Goal: Task Accomplishment & Management: Complete application form

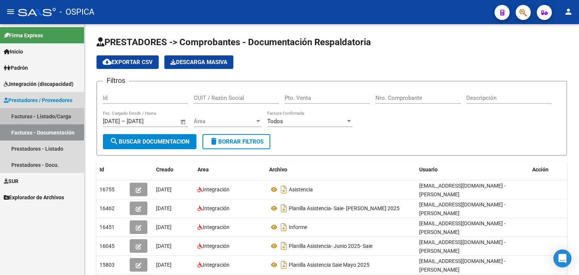
click at [47, 118] on link "Facturas - Listado/Carga" at bounding box center [42, 116] width 84 height 16
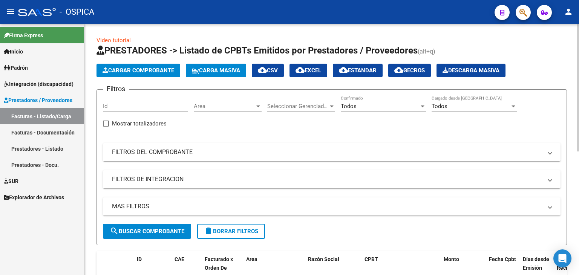
click at [126, 70] on span "Cargar Comprobante" at bounding box center [138, 70] width 72 height 7
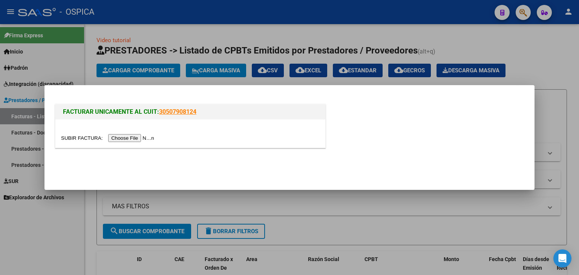
click at [129, 137] on input "file" at bounding box center [108, 138] width 95 height 8
click at [115, 138] on input "file" at bounding box center [108, 138] width 95 height 8
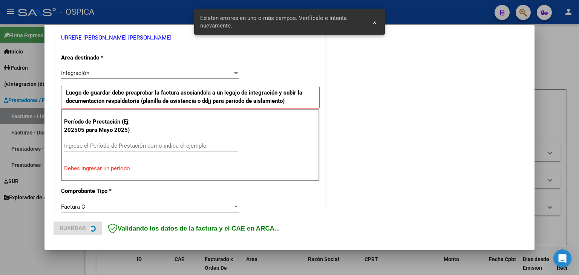
scroll to position [172, 0]
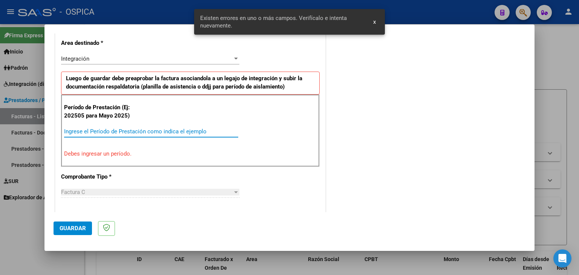
click at [131, 133] on input "Ingrese el Período de Prestación como indica el ejemplo" at bounding box center [151, 131] width 174 height 7
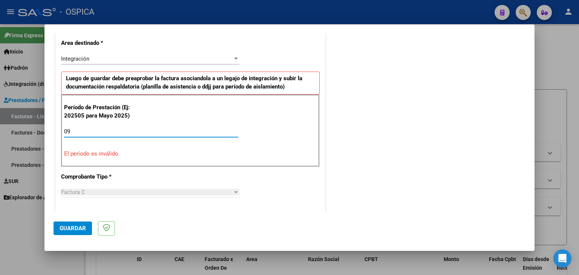
type input "0"
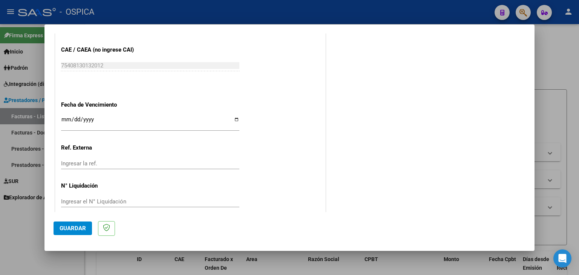
scroll to position [483, 0]
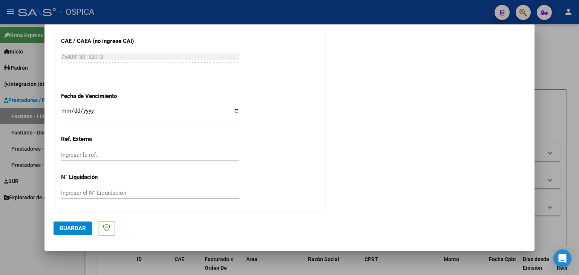
type input "202509"
click at [66, 110] on input "Ingresar la fecha" at bounding box center [150, 114] width 178 height 12
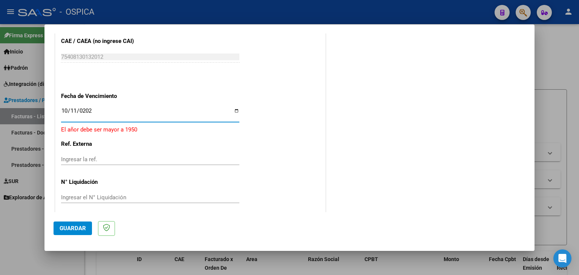
type input "[DATE]"
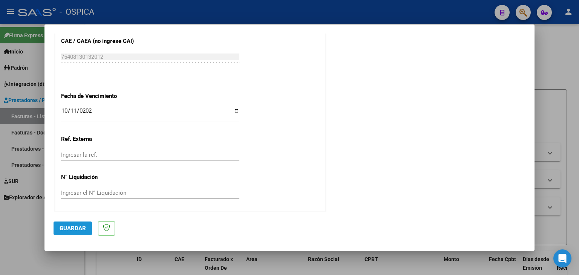
click at [68, 229] on span "Guardar" at bounding box center [73, 228] width 26 height 7
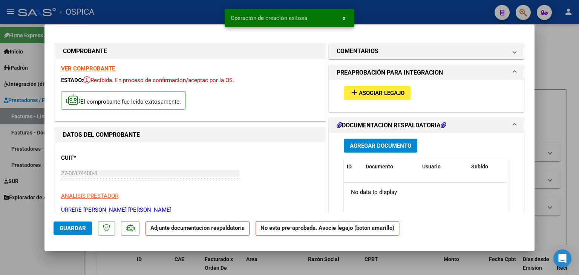
click at [393, 93] on span "Asociar Legajo" at bounding box center [382, 93] width 46 height 7
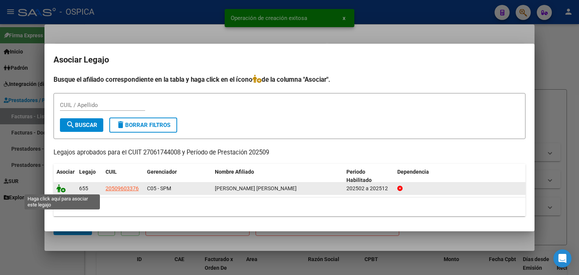
click at [59, 188] on icon at bounding box center [61, 188] width 9 height 8
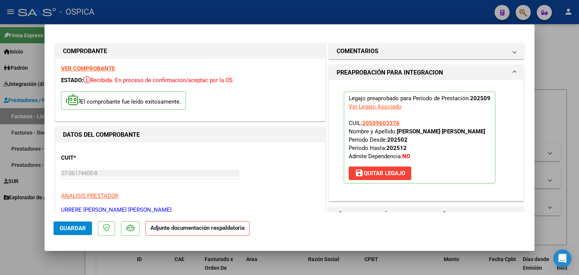
scroll to position [75, 0]
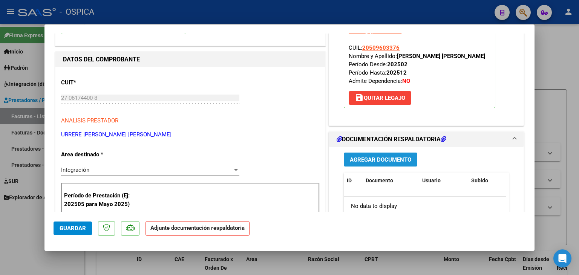
click at [379, 157] on span "Agregar Documento" at bounding box center [380, 159] width 61 height 7
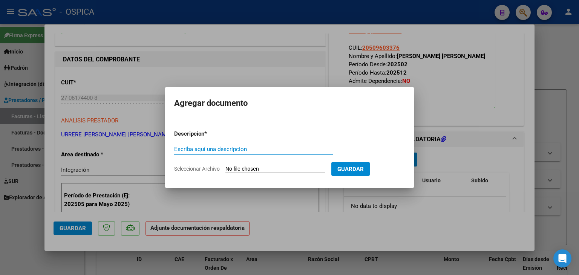
click at [277, 169] on input "Seleccionar Archivo" at bounding box center [275, 169] width 100 height 7
type input "C:\fakepath\DI BONA- PA- [GEOGRAPHIC_DATA]- SEPTIEMBRE 25.pdf"
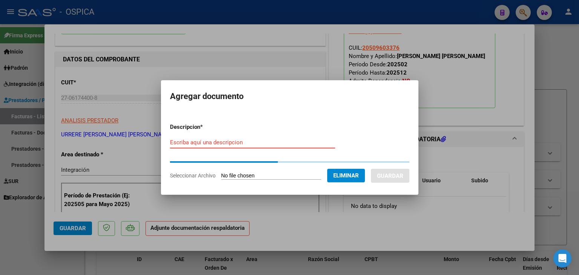
click at [196, 144] on div "Escriba aquí una descripcion" at bounding box center [252, 142] width 165 height 11
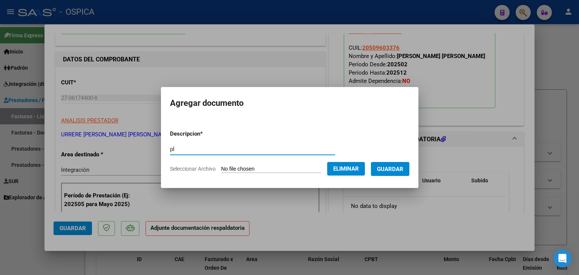
type input "p"
drag, startPoint x: 233, startPoint y: 148, endPoint x: 109, endPoint y: 142, distance: 123.7
click at [109, 142] on div "COMPROBANTE VER COMPROBANTE ESTADO: Recibida. En proceso de confirmacion/acepta…" at bounding box center [289, 137] width 579 height 275
type input "PLANILLA ASISTENCIA- SAIE- SEPTIEMBRE25"
click at [402, 173] on button "Guardar" at bounding box center [390, 169] width 38 height 14
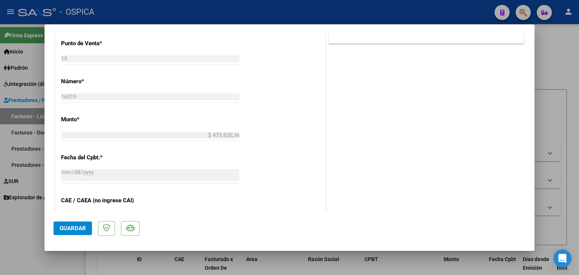
scroll to position [452, 0]
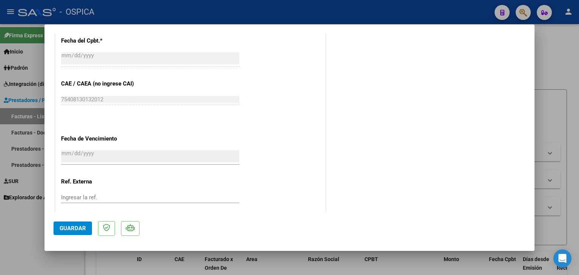
click at [63, 228] on span "Guardar" at bounding box center [73, 228] width 26 height 7
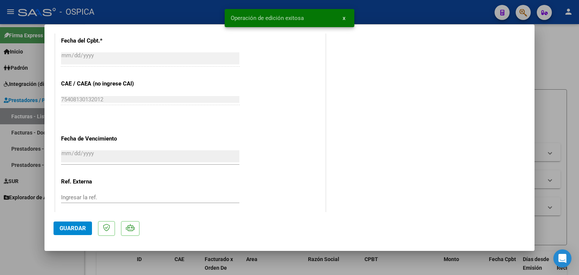
click at [544, 56] on div at bounding box center [289, 137] width 579 height 275
type input "$ 0,00"
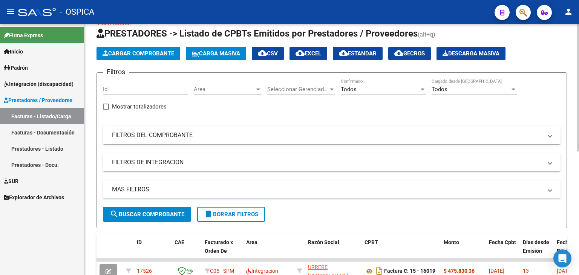
scroll to position [0, 0]
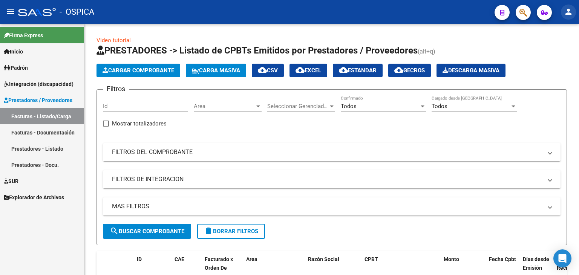
click at [569, 14] on mat-icon "person" at bounding box center [568, 11] width 9 height 9
click at [563, 31] on button "person Mi Perfil" at bounding box center [553, 32] width 46 height 18
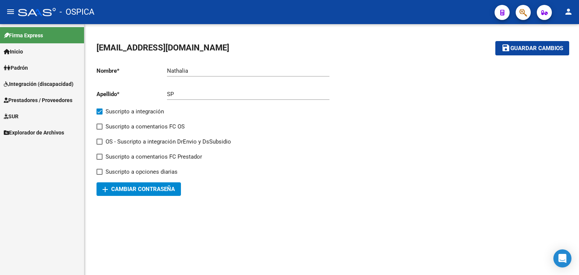
click at [194, 72] on input "Nathalia" at bounding box center [248, 70] width 162 height 7
drag, startPoint x: 215, startPoint y: 70, endPoint x: 190, endPoint y: 69, distance: 25.6
click at [190, 69] on input "[PERSON_NAME]" at bounding box center [248, 70] width 162 height 7
type input "Nathalia"
click at [33, 52] on link "Inicio" at bounding box center [42, 51] width 84 height 16
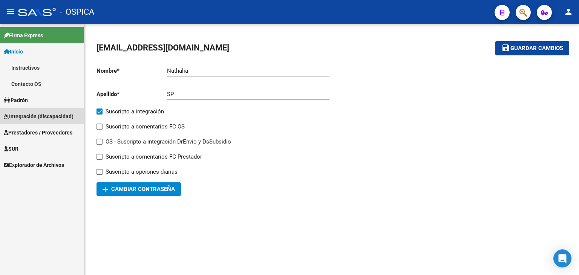
click at [34, 120] on span "Integración (discapacidad)" at bounding box center [39, 116] width 70 height 8
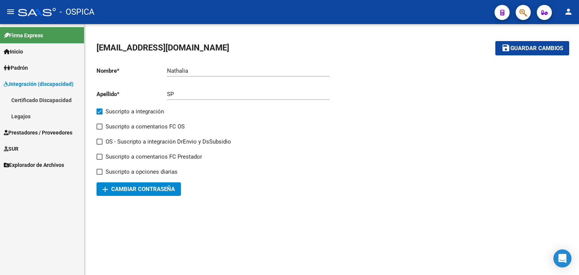
click at [29, 50] on link "Inicio" at bounding box center [42, 51] width 84 height 16
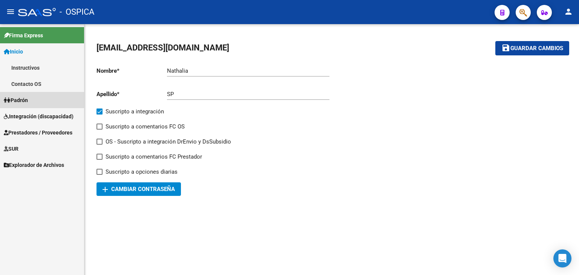
click at [21, 103] on span "Padrón" at bounding box center [16, 100] width 24 height 8
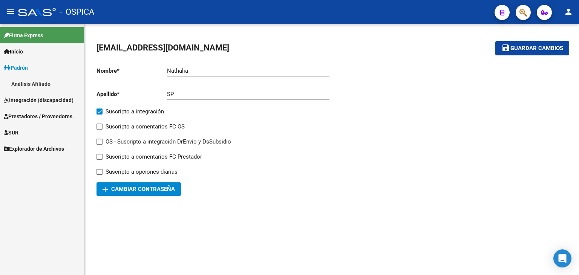
click at [34, 48] on link "Inicio" at bounding box center [42, 51] width 84 height 16
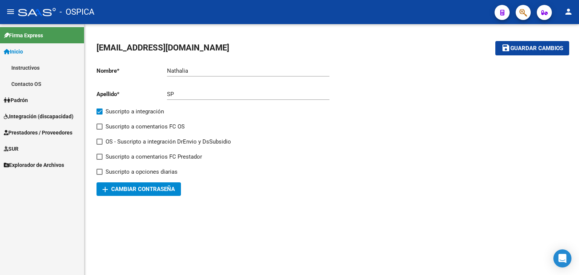
click at [23, 52] on span "Inicio" at bounding box center [13, 51] width 19 height 8
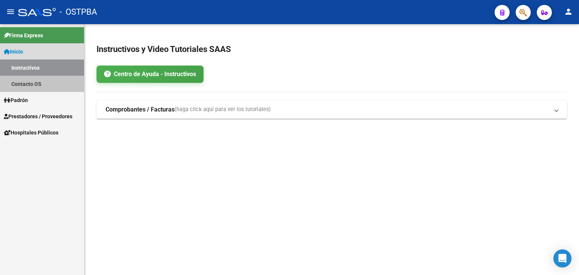
click at [38, 85] on link "Contacto OS" at bounding box center [42, 84] width 84 height 16
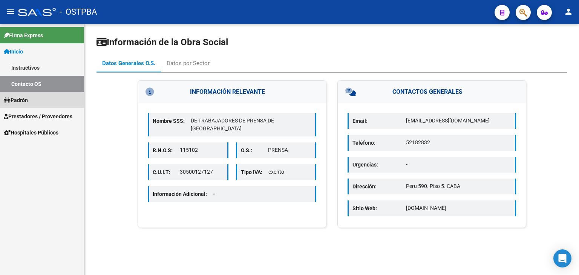
click at [25, 97] on span "Padrón" at bounding box center [16, 100] width 24 height 8
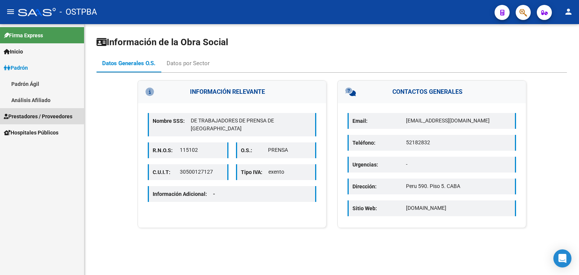
click at [31, 115] on span "Prestadores / Proveedores" at bounding box center [38, 116] width 69 height 8
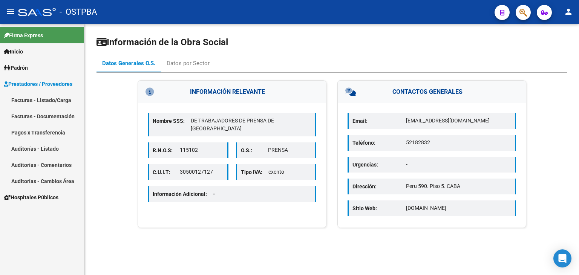
click at [44, 101] on link "Facturas - Listado/Carga" at bounding box center [42, 100] width 84 height 16
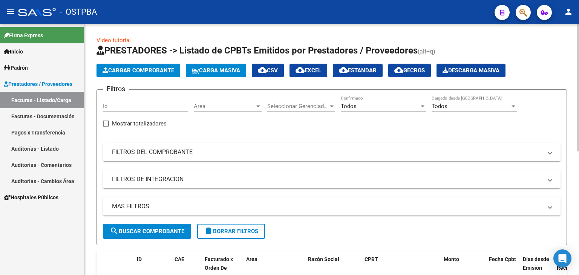
click at [149, 72] on span "Cargar Comprobante" at bounding box center [138, 70] width 72 height 7
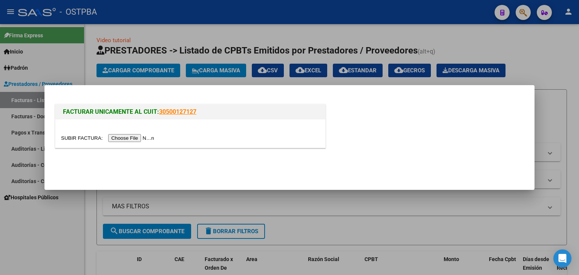
click at [136, 136] on input "file" at bounding box center [108, 138] width 95 height 8
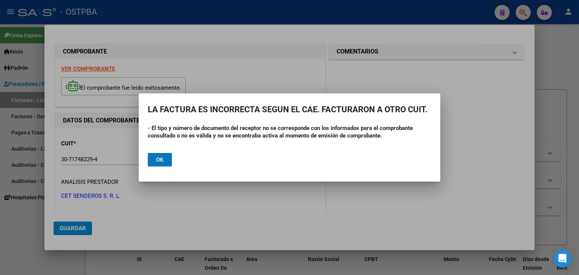
click at [162, 165] on button "Ok" at bounding box center [160, 160] width 24 height 14
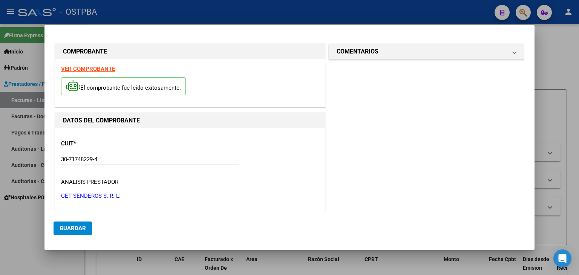
click at [567, 77] on div at bounding box center [289, 137] width 579 height 275
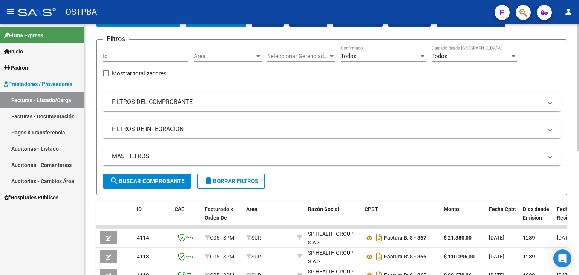
scroll to position [113, 0]
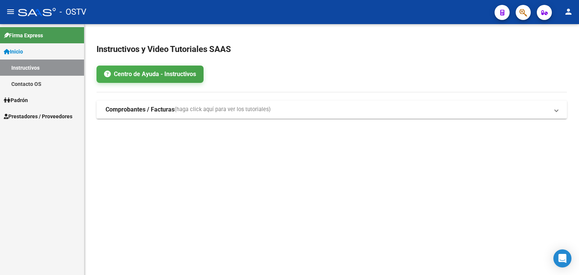
click at [35, 100] on link "Padrón" at bounding box center [42, 100] width 84 height 16
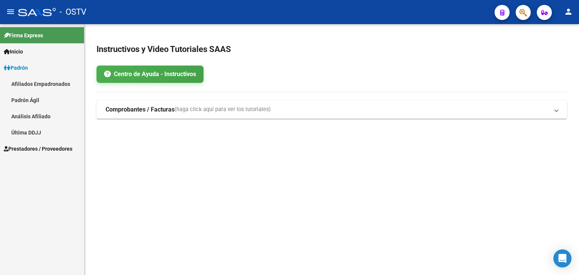
click at [27, 150] on span "Prestadores / Proveedores" at bounding box center [38, 149] width 69 height 8
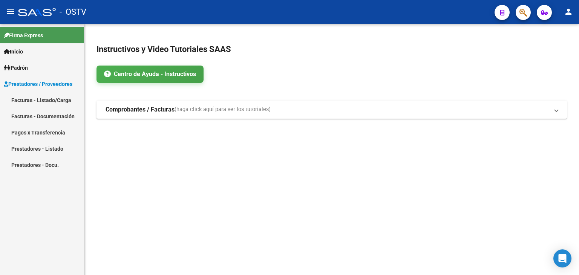
click at [60, 102] on link "Facturas - Listado/Carga" at bounding box center [42, 100] width 84 height 16
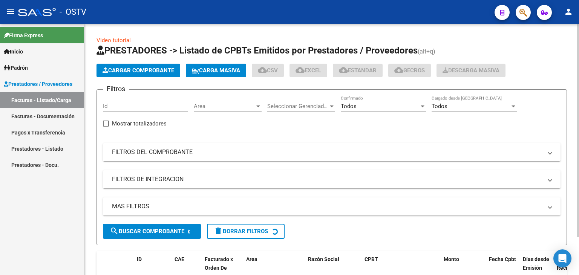
click at [138, 72] on span "Cargar Comprobante" at bounding box center [138, 70] width 72 height 7
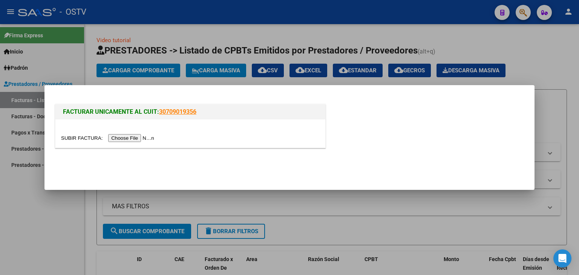
click at [125, 138] on input "file" at bounding box center [108, 138] width 95 height 8
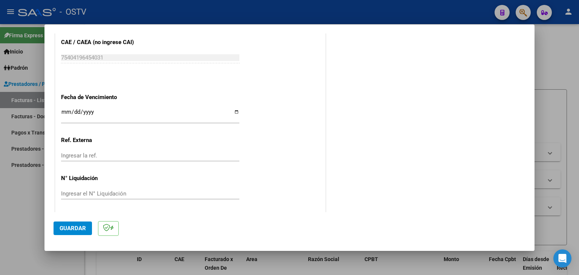
scroll to position [503, 0]
click at [65, 111] on input "Ingresar la fecha" at bounding box center [150, 114] width 178 height 12
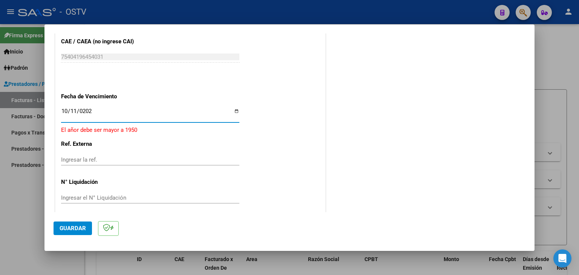
type input "[DATE]"
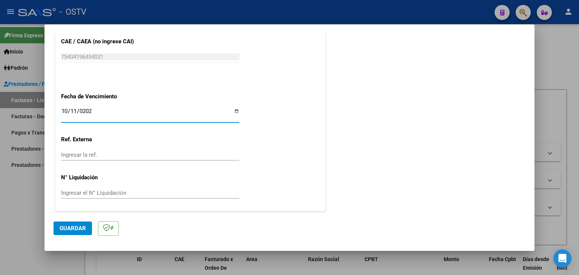
click at [104, 112] on input "[DATE]" at bounding box center [150, 114] width 178 height 12
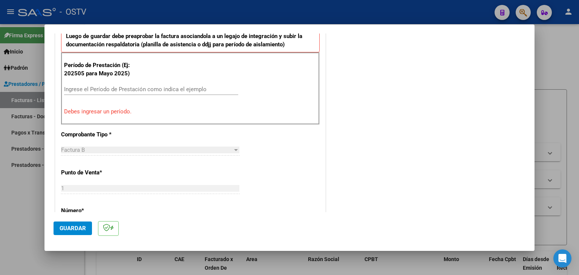
scroll to position [202, 0]
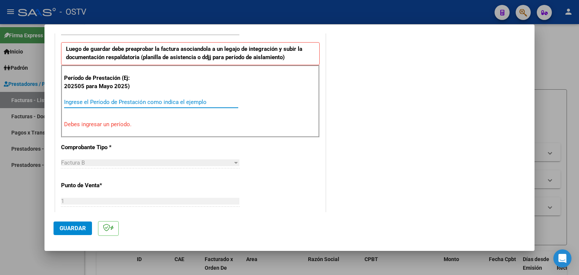
click at [155, 103] on input "Ingrese el Período de Prestación como indica el ejemplo" at bounding box center [151, 102] width 174 height 7
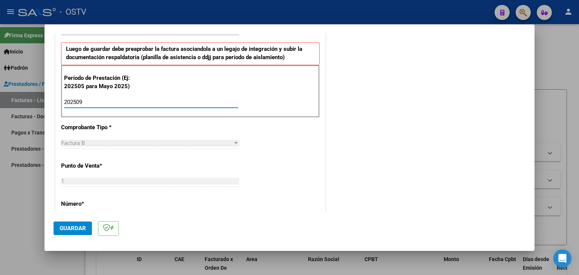
type input "202509"
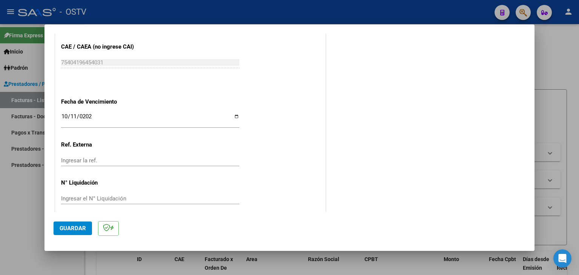
scroll to position [483, 0]
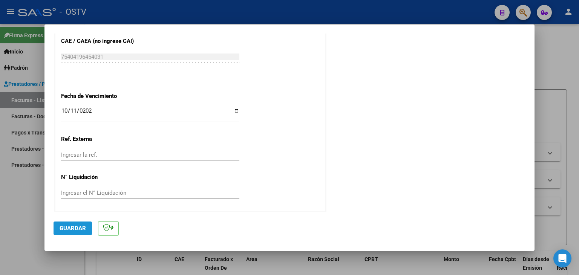
click at [84, 231] on span "Guardar" at bounding box center [73, 228] width 26 height 7
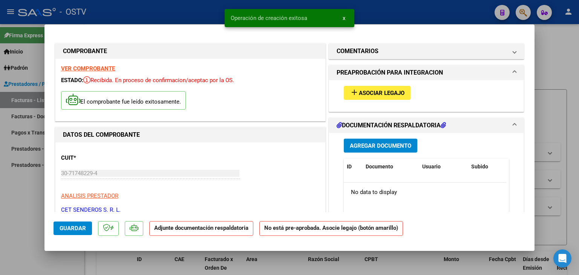
click at [359, 95] on span "Asociar Legajo" at bounding box center [382, 93] width 46 height 7
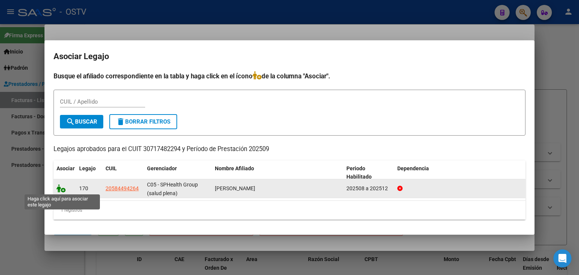
click at [62, 188] on icon at bounding box center [61, 188] width 9 height 8
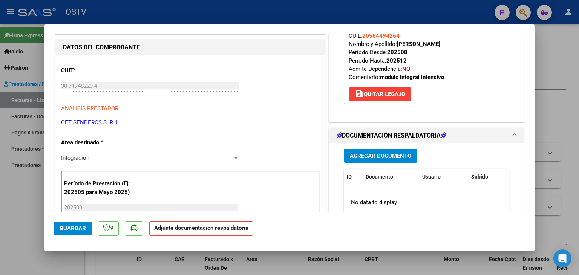
scroll to position [113, 0]
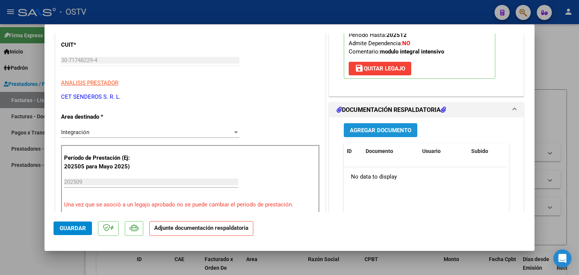
click at [372, 133] on span "Agregar Documento" at bounding box center [380, 130] width 61 height 7
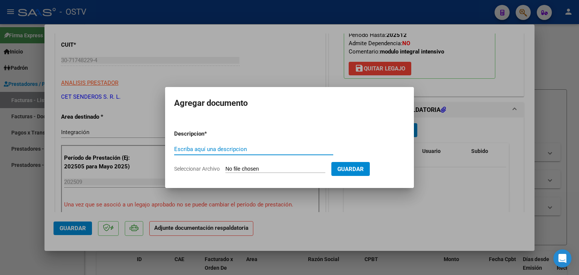
click at [223, 150] on input "Escriba aquí una descripcion" at bounding box center [253, 149] width 159 height 7
type input "PLANILLA ASISTENCIA- MODULO INTEGRAL INTENSIVO- SEPTIEMBRE 25"
click at [252, 169] on input "Seleccionar Archivo" at bounding box center [275, 169] width 100 height 7
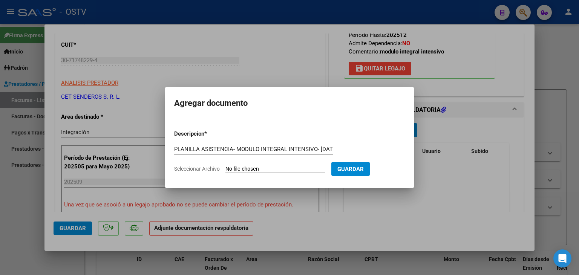
type input "C:\fakepath\GALVEZ- PA- MODULO INTEGRAL INTENSIVO- SEPTIEMBRE 25.pdf"
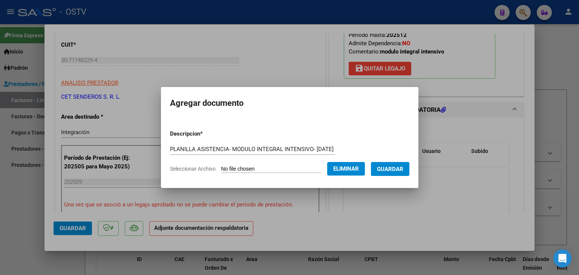
click at [409, 171] on button "Guardar" at bounding box center [390, 169] width 38 height 14
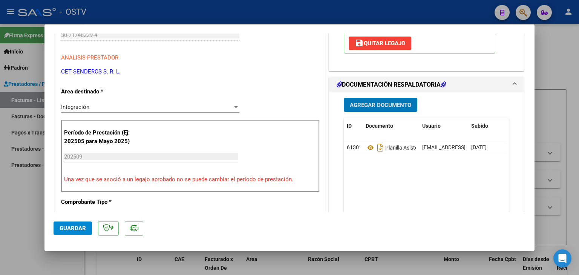
scroll to position [151, 0]
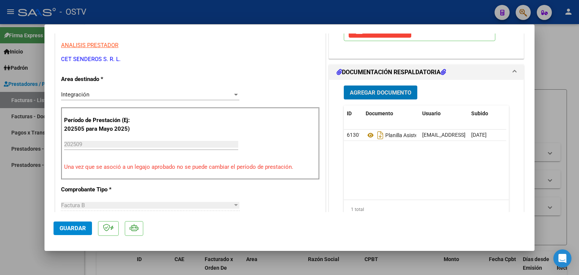
click at [69, 231] on span "Guardar" at bounding box center [73, 228] width 26 height 7
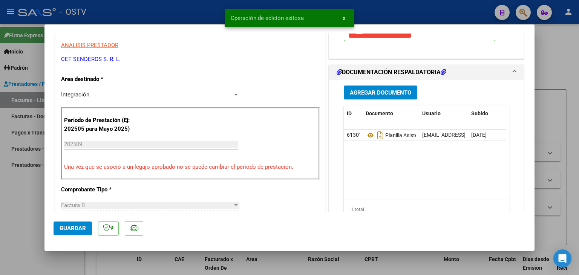
click at [345, 17] on span "x" at bounding box center [343, 18] width 3 height 7
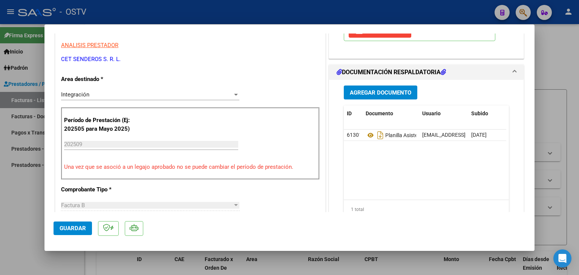
click at [543, 59] on div at bounding box center [289, 137] width 579 height 275
type input "$ 0,00"
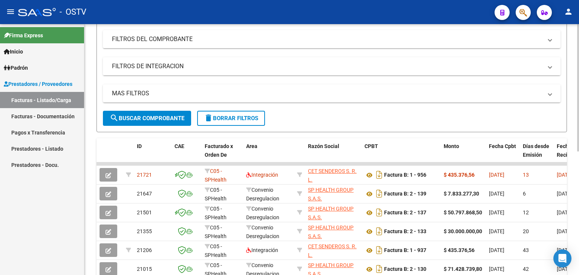
scroll to position [113, 0]
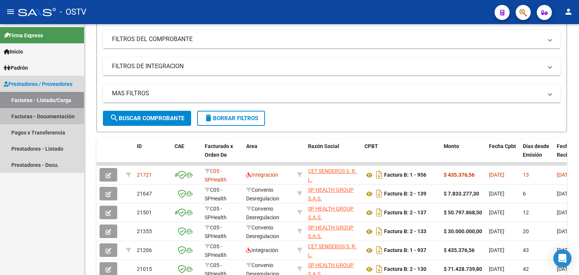
click at [44, 119] on link "Facturas - Documentación" at bounding box center [42, 116] width 84 height 16
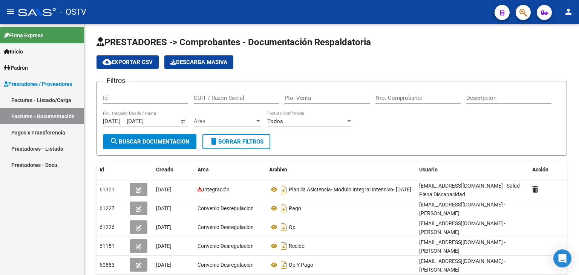
click at [39, 149] on link "Prestadores - Listado" at bounding box center [42, 149] width 84 height 16
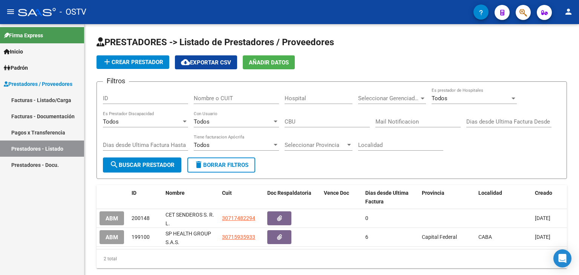
click at [33, 82] on span "Prestadores / Proveedores" at bounding box center [38, 84] width 69 height 8
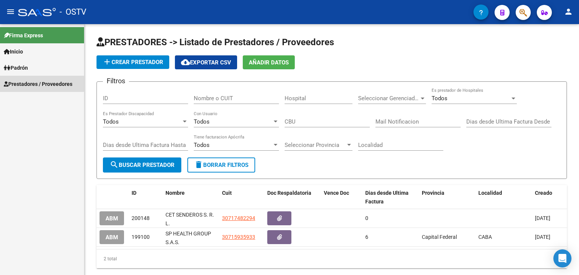
click at [36, 83] on span "Prestadores / Proveedores" at bounding box center [38, 84] width 69 height 8
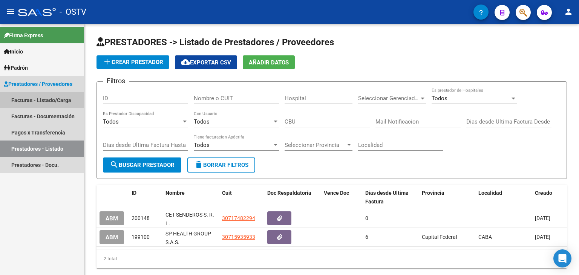
click at [43, 100] on link "Facturas - Listado/Carga" at bounding box center [42, 100] width 84 height 16
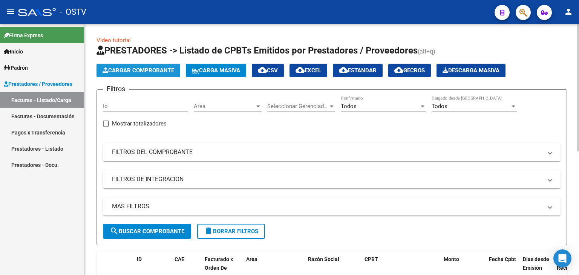
click at [133, 69] on span "Cargar Comprobante" at bounding box center [138, 70] width 72 height 7
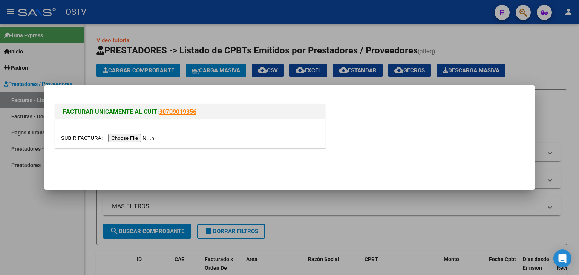
click at [137, 136] on input "file" at bounding box center [108, 138] width 95 height 8
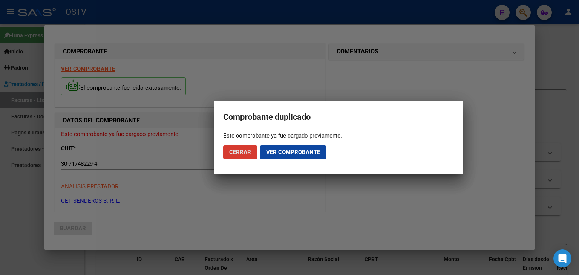
click at [276, 152] on span "Ver comprobante" at bounding box center [293, 152] width 54 height 7
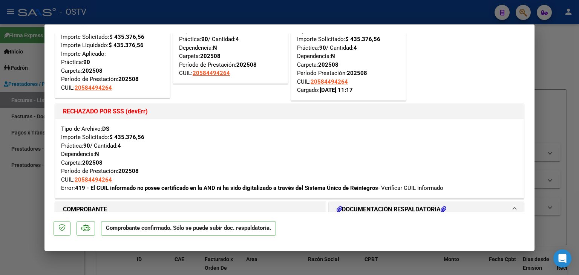
scroll to position [59, 0]
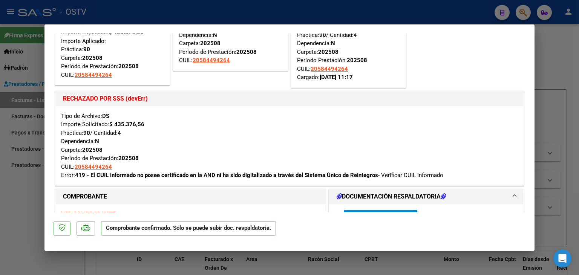
click at [420, 174] on div "Tipo de Archivo: DS Importe Solicitado: $ 435.376,56 Práctica: 90 / Cantidad: 4…" at bounding box center [289, 146] width 457 height 68
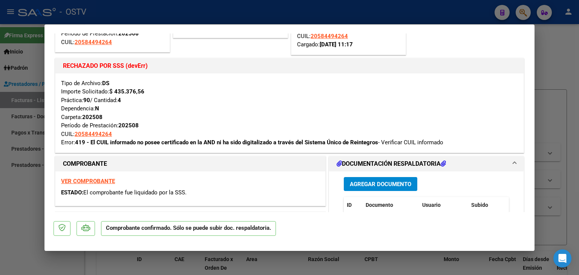
scroll to position [113, 0]
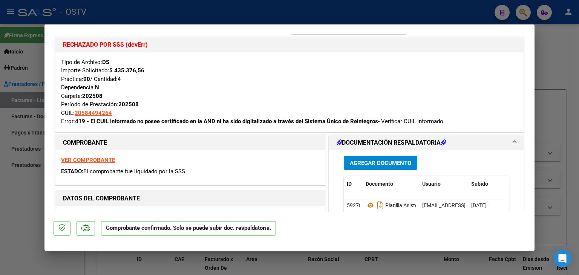
drag, startPoint x: 118, startPoint y: 112, endPoint x: 74, endPoint y: 115, distance: 43.8
click at [74, 115] on div "Tipo de Archivo: DS Importe Solicitado: $ 435.376,56 Práctica: 90 / Cantidad: 4…" at bounding box center [289, 92] width 457 height 68
copy div "20584494264"
click at [555, 50] on div at bounding box center [289, 137] width 579 height 275
type input "$ 0,00"
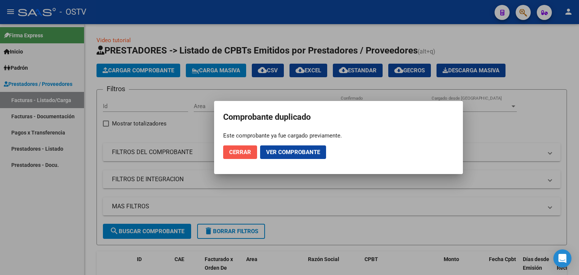
click at [241, 153] on span "Cerrar" at bounding box center [240, 152] width 22 height 7
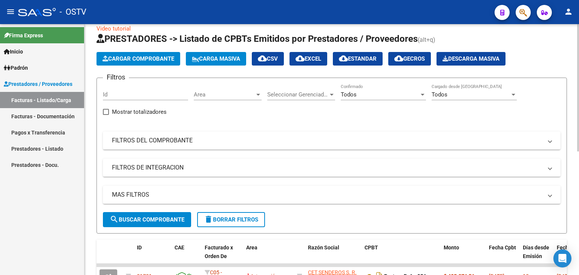
scroll to position [0, 0]
